Goal: Navigation & Orientation: Understand site structure

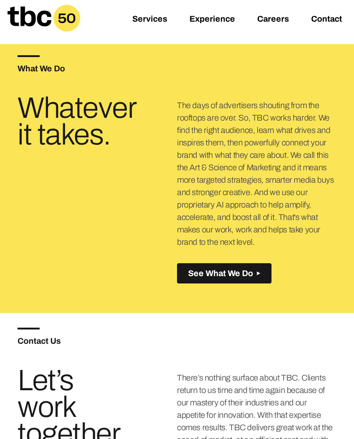
scroll to position [354, 0]
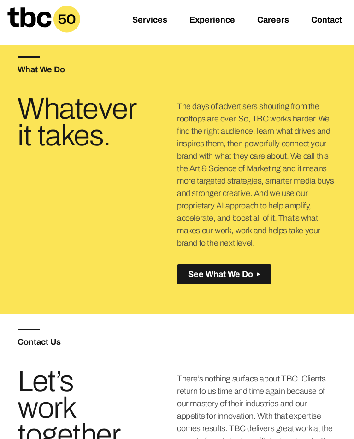
click at [334, 26] on link "Contact" at bounding box center [326, 20] width 31 height 11
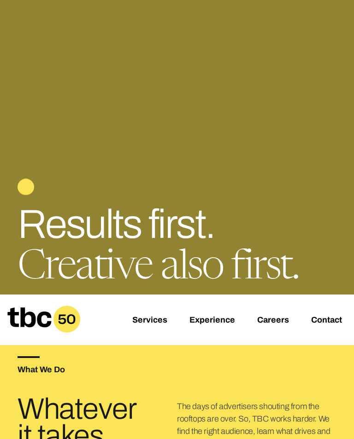
scroll to position [54, 0]
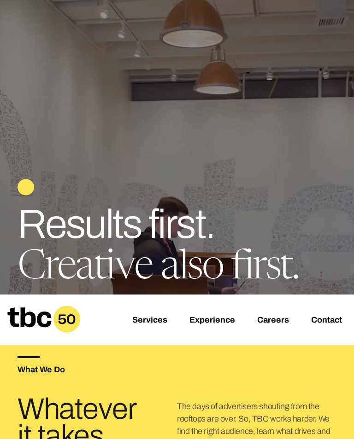
click at [161, 326] on link "Services" at bounding box center [149, 320] width 35 height 11
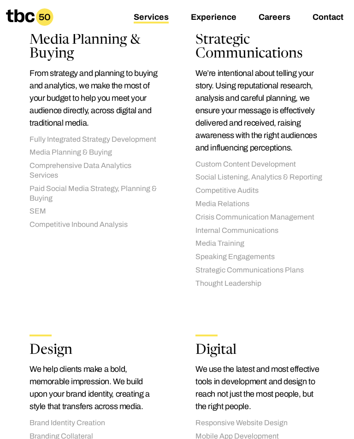
scroll to position [867, 0]
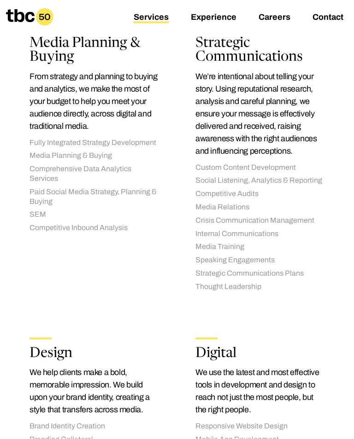
click at [226, 15] on link "Experience" at bounding box center [214, 17] width 46 height 11
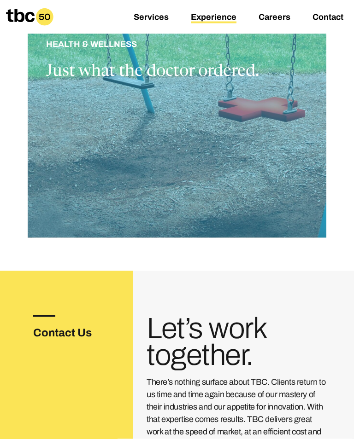
scroll to position [1948, 0]
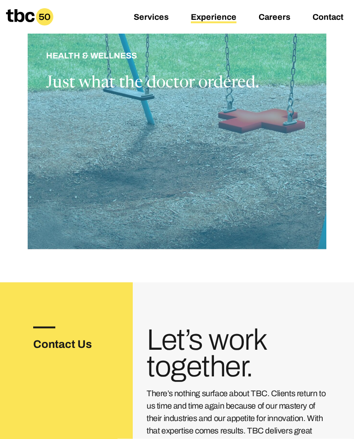
click at [278, 13] on link "Careers" at bounding box center [274, 17] width 32 height 11
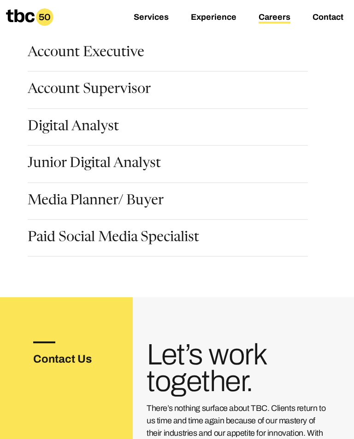
scroll to position [145, 0]
